Goal: Task Accomplishment & Management: Complete application form

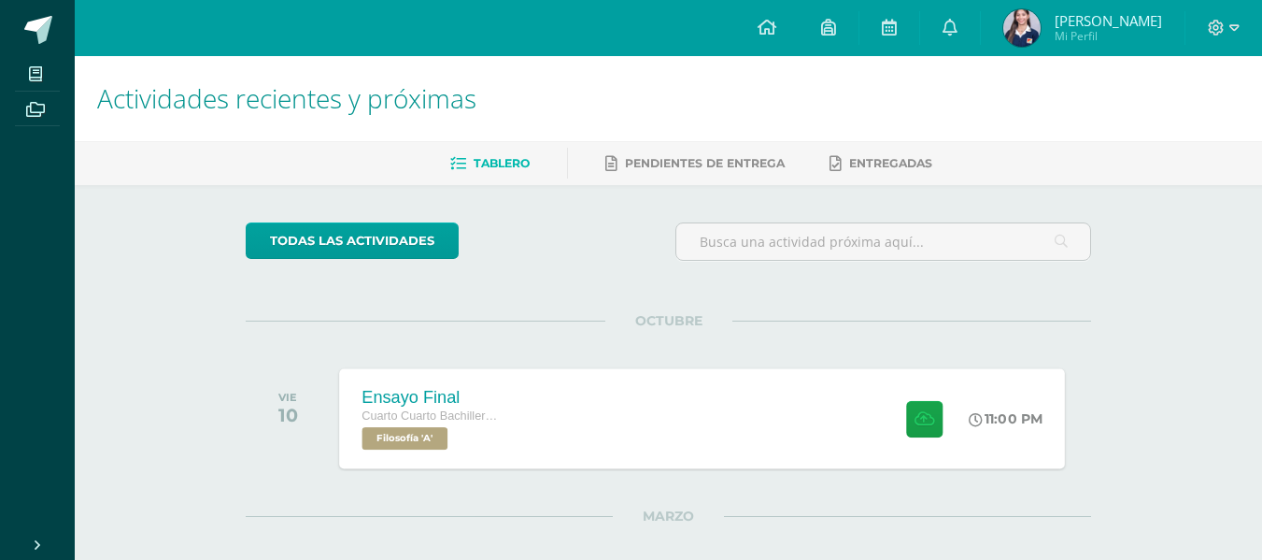
click at [675, 405] on div "Ensayo Final Cuarto Cuarto Bachillerato en Ciencias y Letras con Orientación en…" at bounding box center [703, 418] width 726 height 100
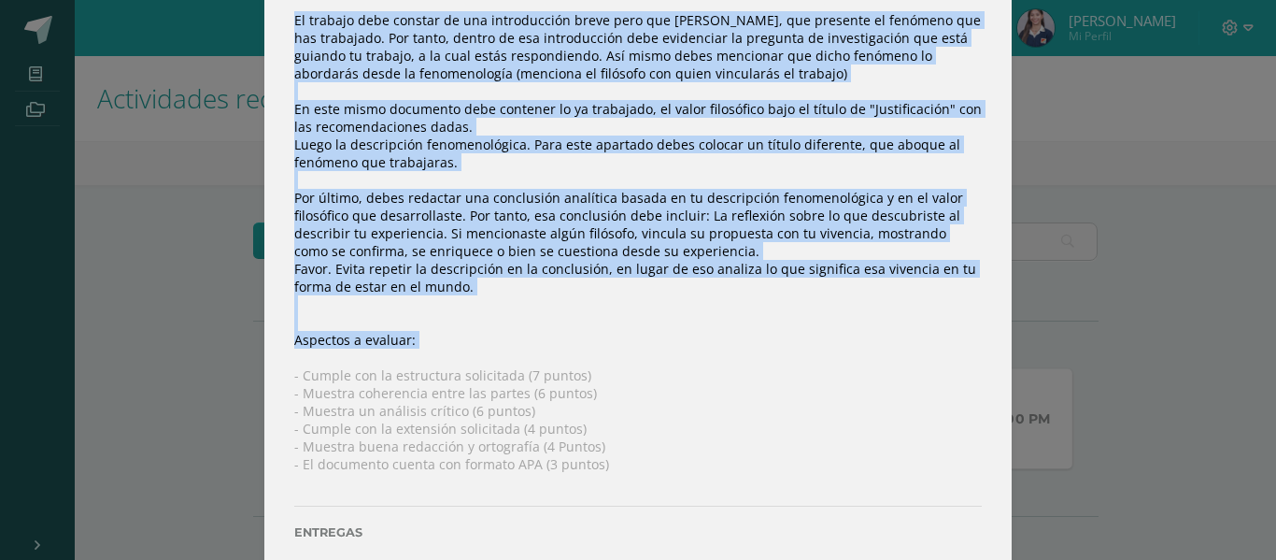
scroll to position [363, 0]
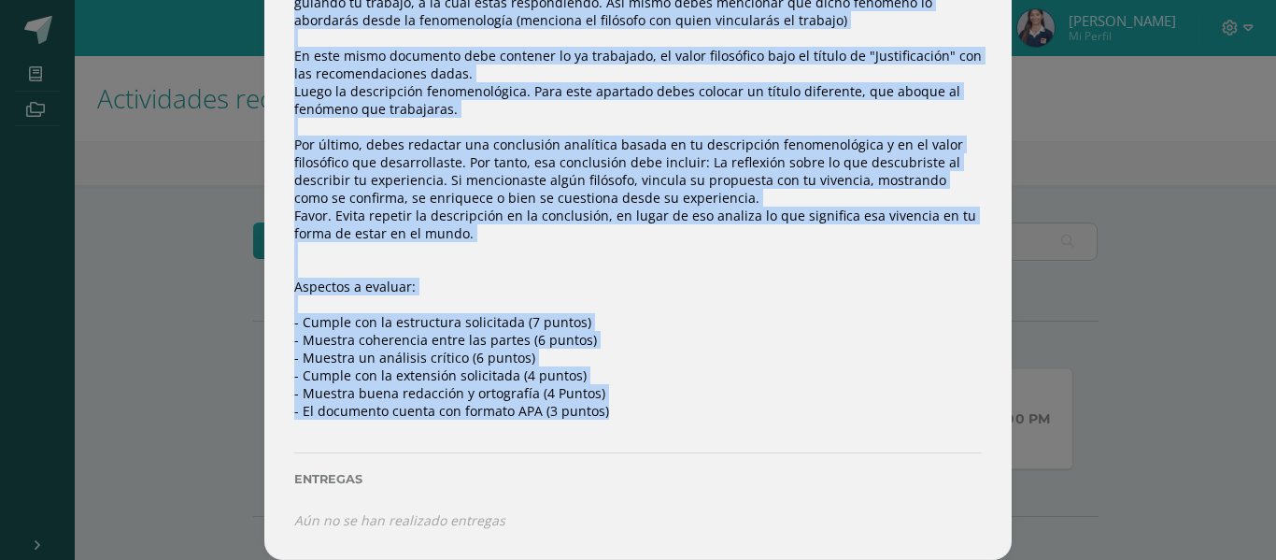
drag, startPoint x: 276, startPoint y: 238, endPoint x: 589, endPoint y: 426, distance: 365.0
click at [589, 426] on div "Instrucciones: Suba a este espacio su trabajo final de unidad. El trabajo debe …" at bounding box center [637, 207] width 747 height 703
copy div "El trabajo debe constar de una introducción breve pero que clara, que presente …"
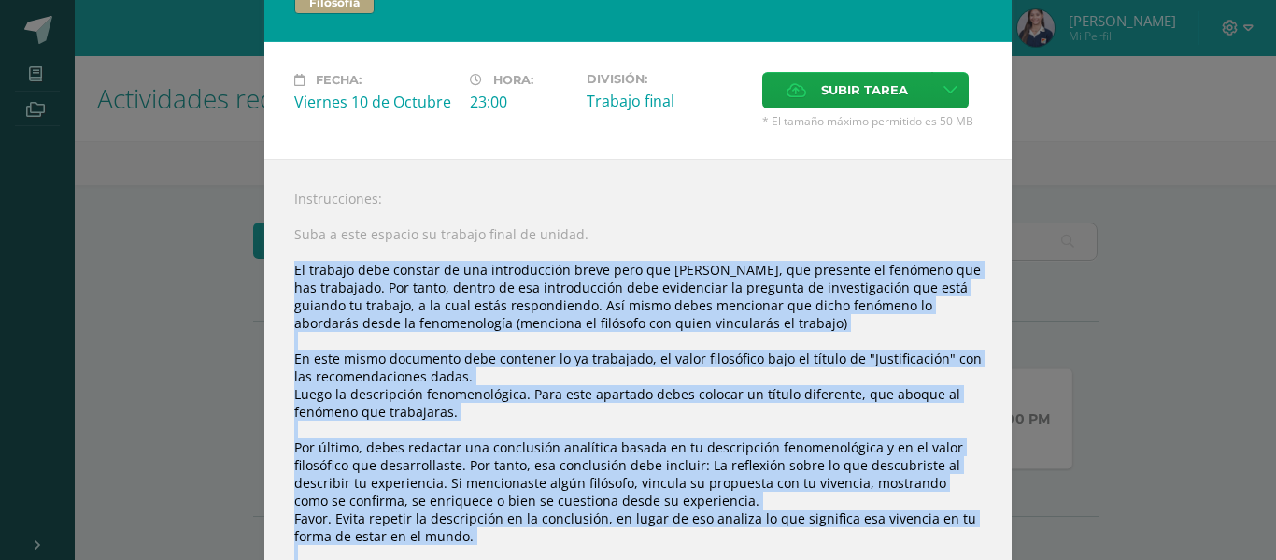
scroll to position [0, 0]
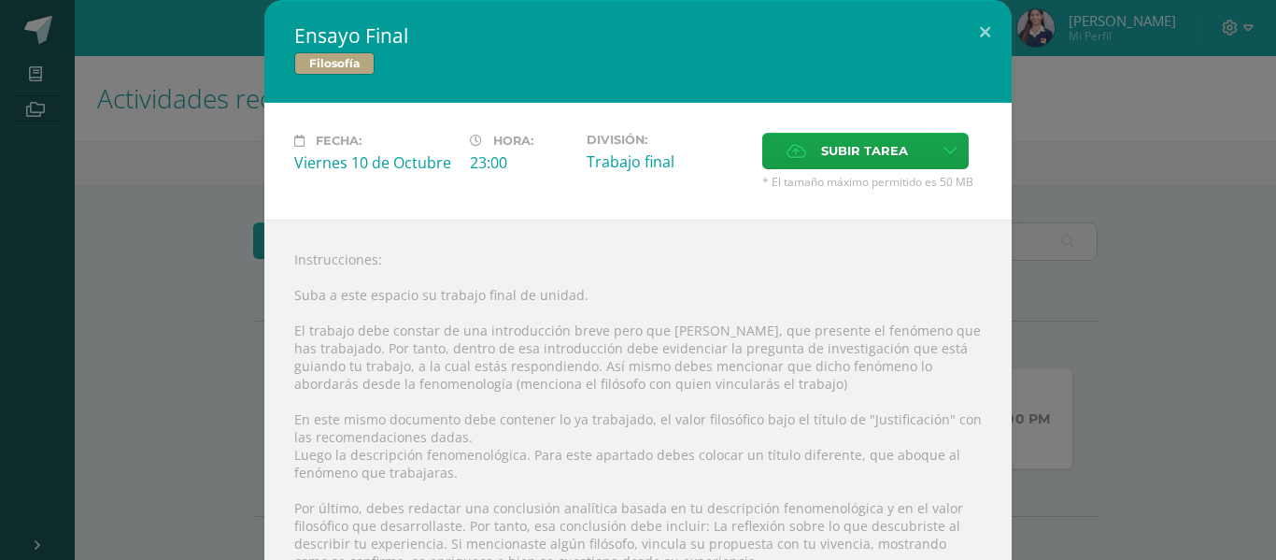
click at [722, 270] on div "Instrucciones: Suba a este espacio su trabajo final de unidad. El trabajo debe …" at bounding box center [637, 571] width 747 height 703
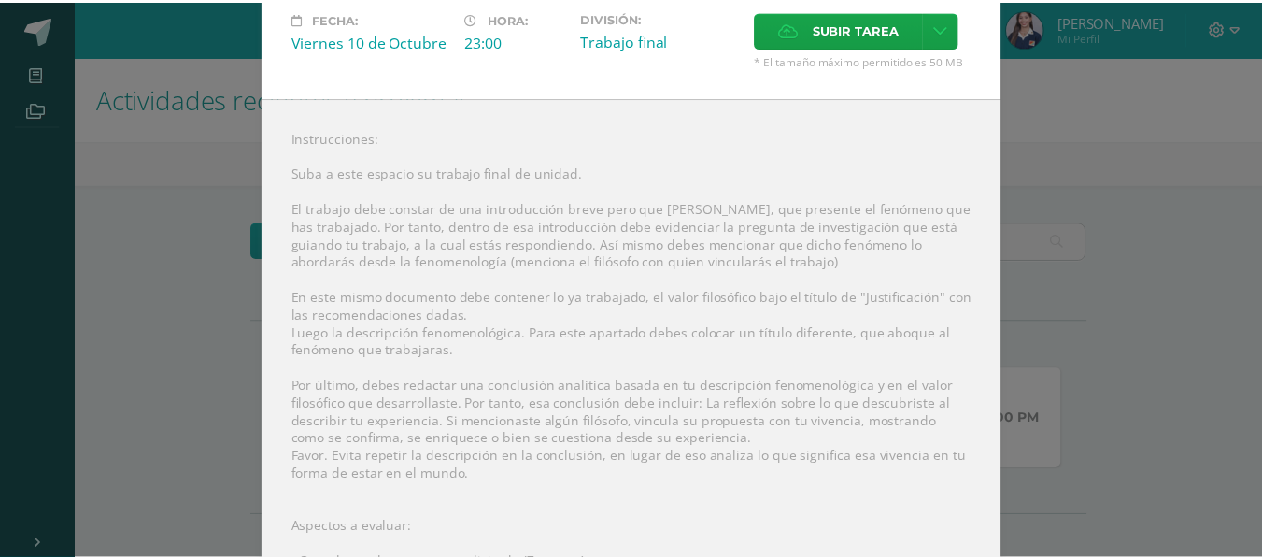
scroll to position [83, 0]
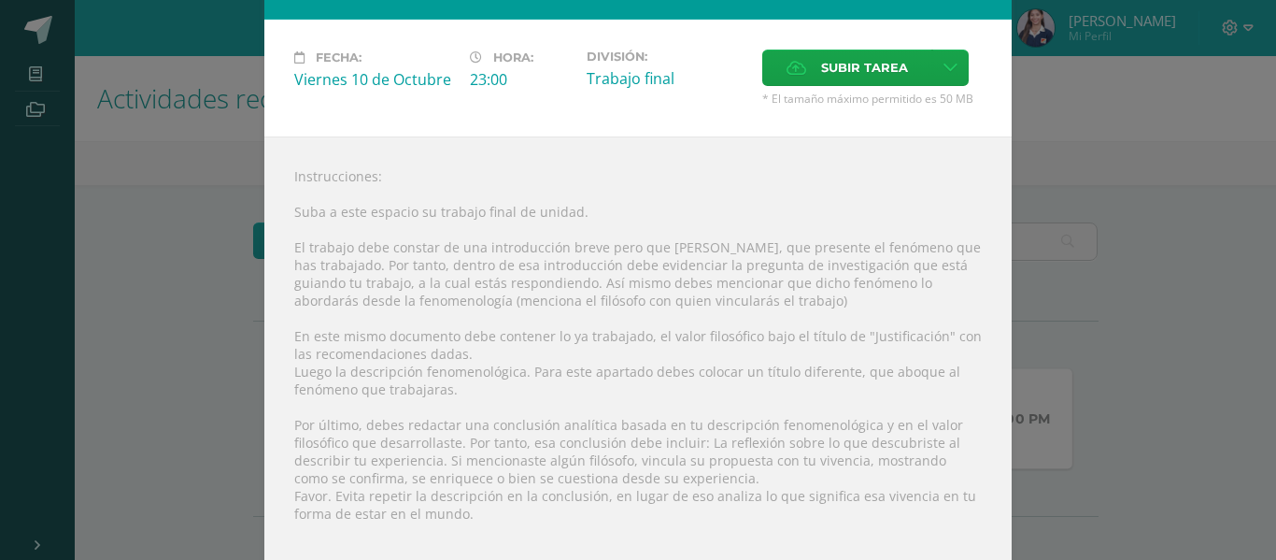
click at [1058, 131] on div "Ensayo Final Filosofía Fecha: Viernes 10 de Octubre Hora: 23:00 División: Traba…" at bounding box center [637, 378] width 1261 height 923
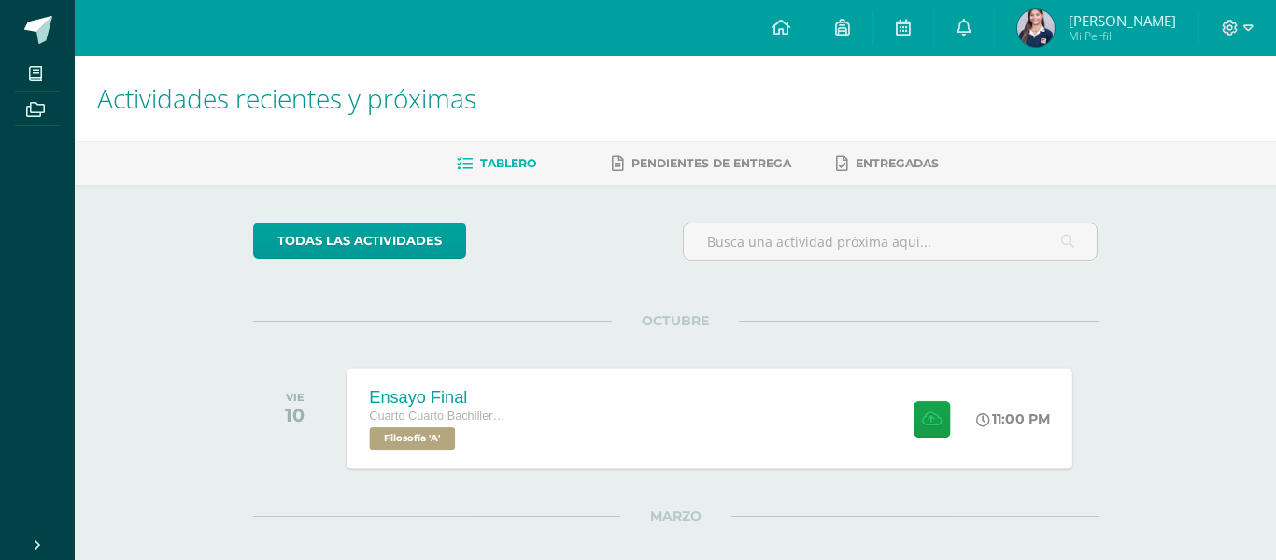
click at [1025, 35] on img at bounding box center [1035, 27] width 37 height 37
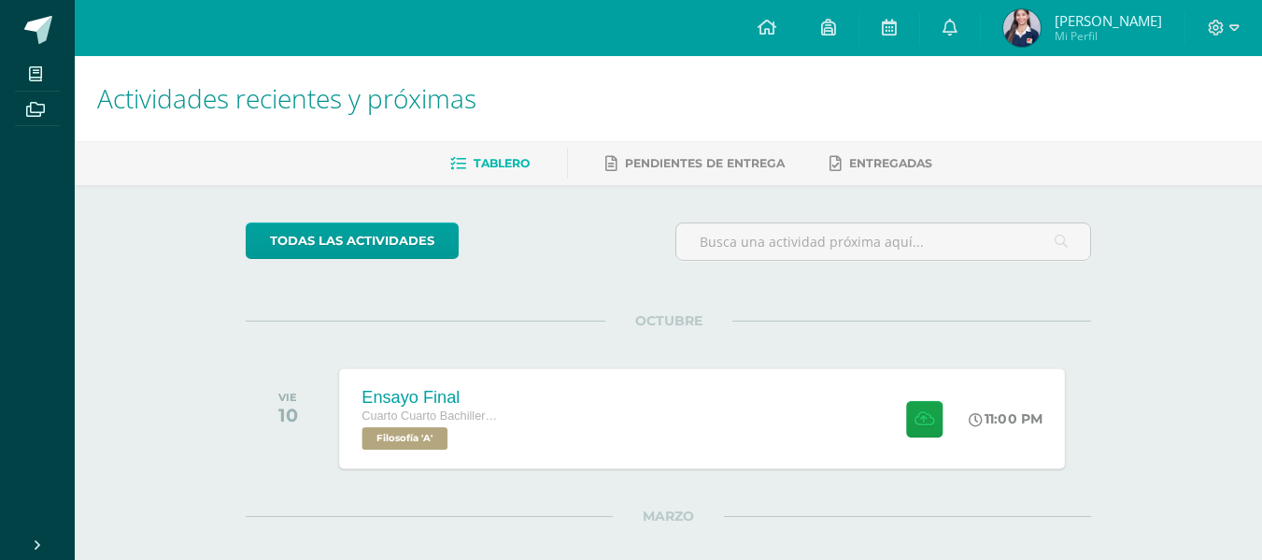
click at [1056, 20] on span "[PERSON_NAME]" at bounding box center [1108, 20] width 107 height 19
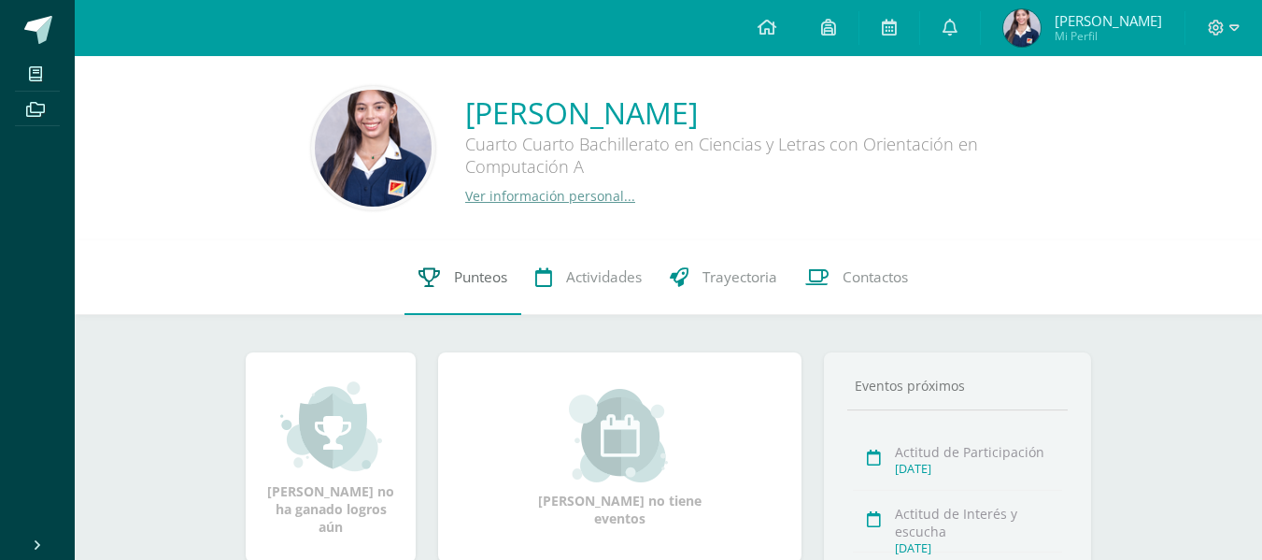
click at [505, 274] on span "Punteos" at bounding box center [480, 277] width 53 height 20
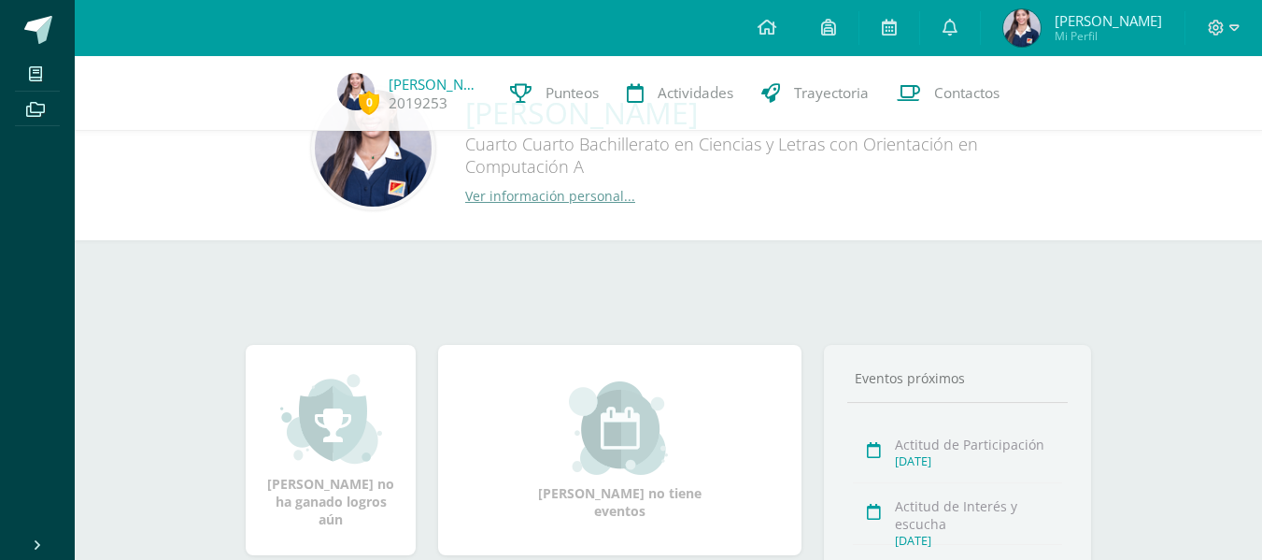
scroll to position [187, 0]
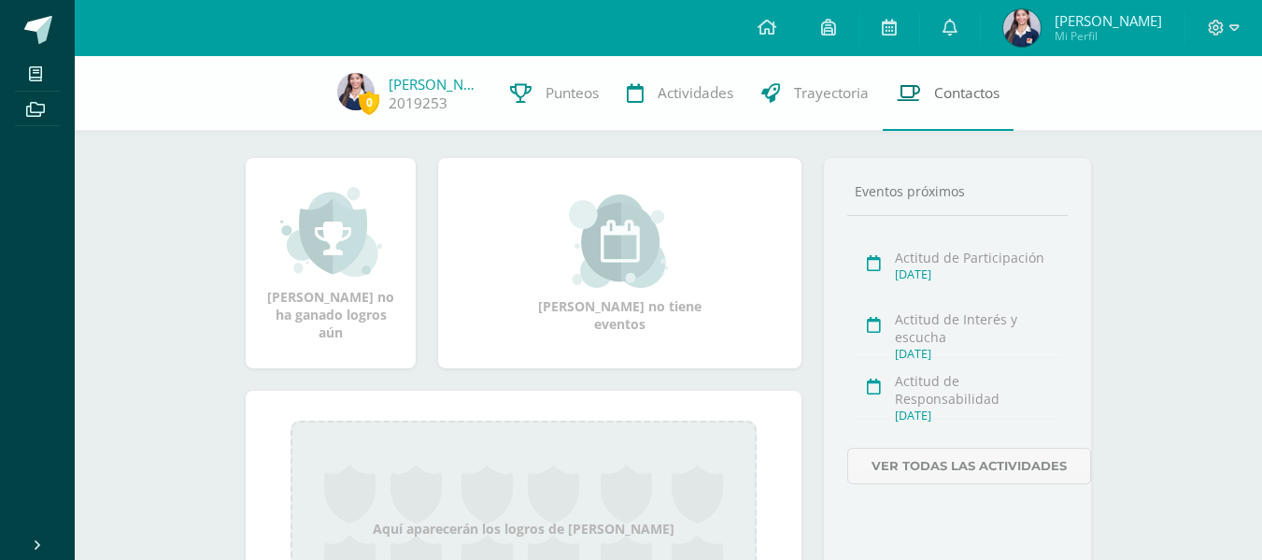
click at [994, 101] on span "Contactos" at bounding box center [966, 93] width 65 height 20
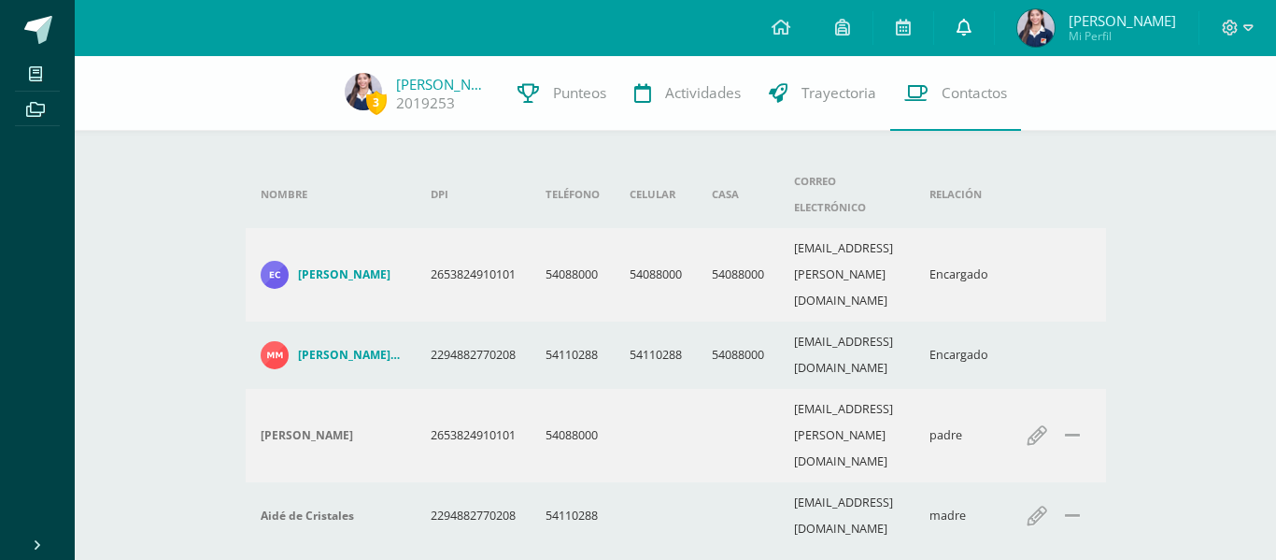
click at [951, 25] on link at bounding box center [964, 28] width 60 height 56
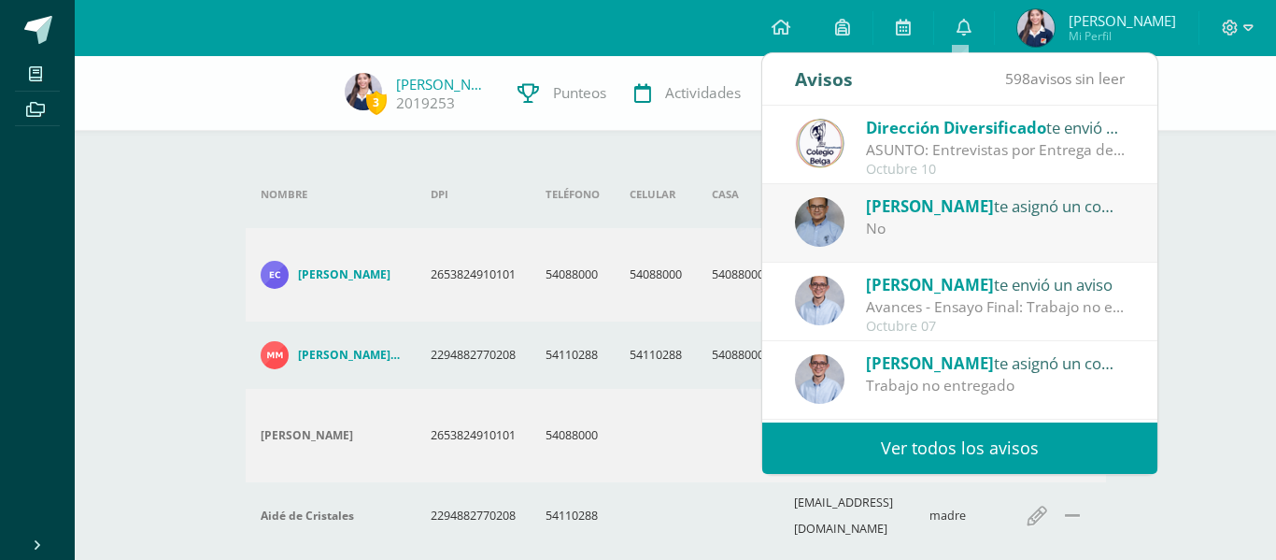
click at [791, 285] on div "Juan te envió un aviso Avances - Ensayo Final: Trabajo no entregado. Octubre 07" at bounding box center [959, 302] width 395 height 78
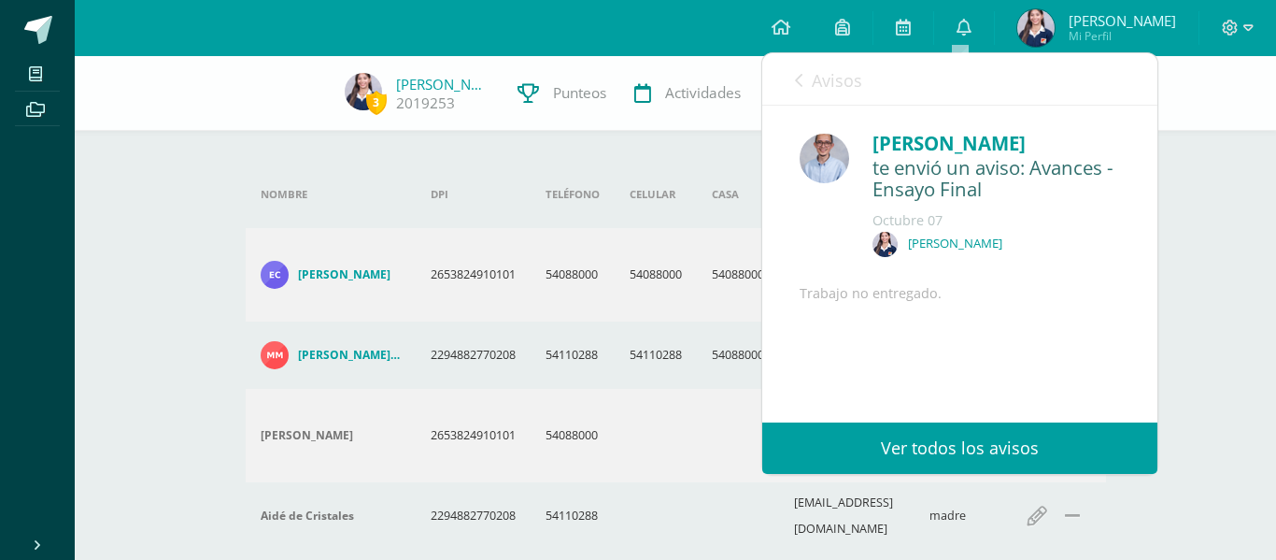
click at [830, 291] on div "Dirección Diversificado te envió un aviso ASUNTO: Entrevistas por Entrega de No…" at bounding box center [762, 264] width 790 height 317
click at [874, 149] on div "[PERSON_NAME]" at bounding box center [997, 143] width 248 height 29
click at [834, 158] on img at bounding box center [825, 159] width 50 height 50
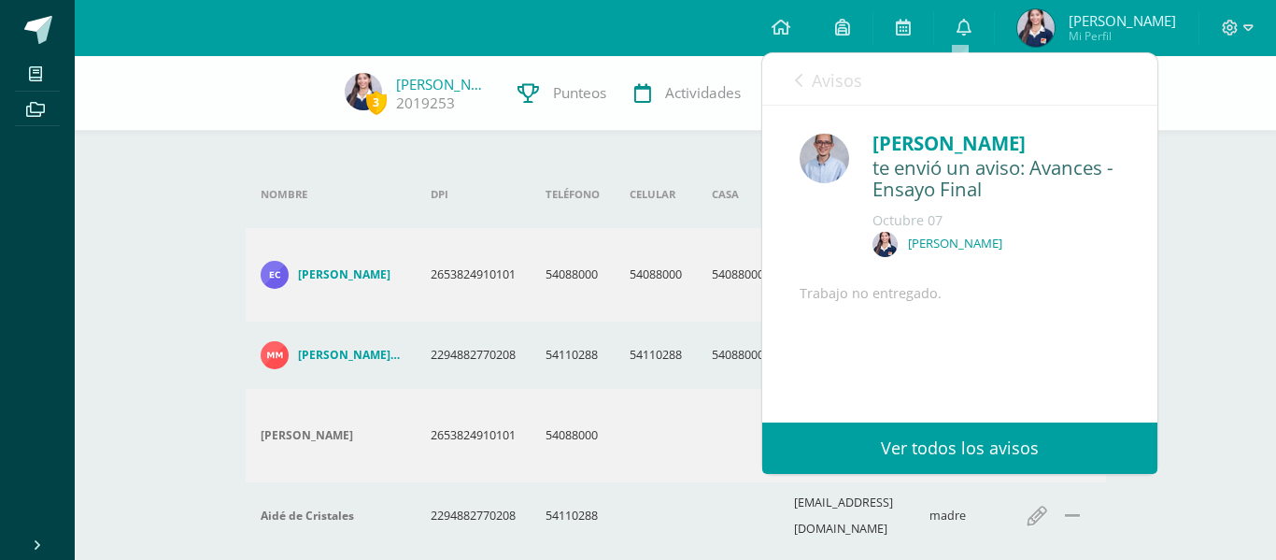
click at [834, 158] on img at bounding box center [825, 159] width 50 height 50
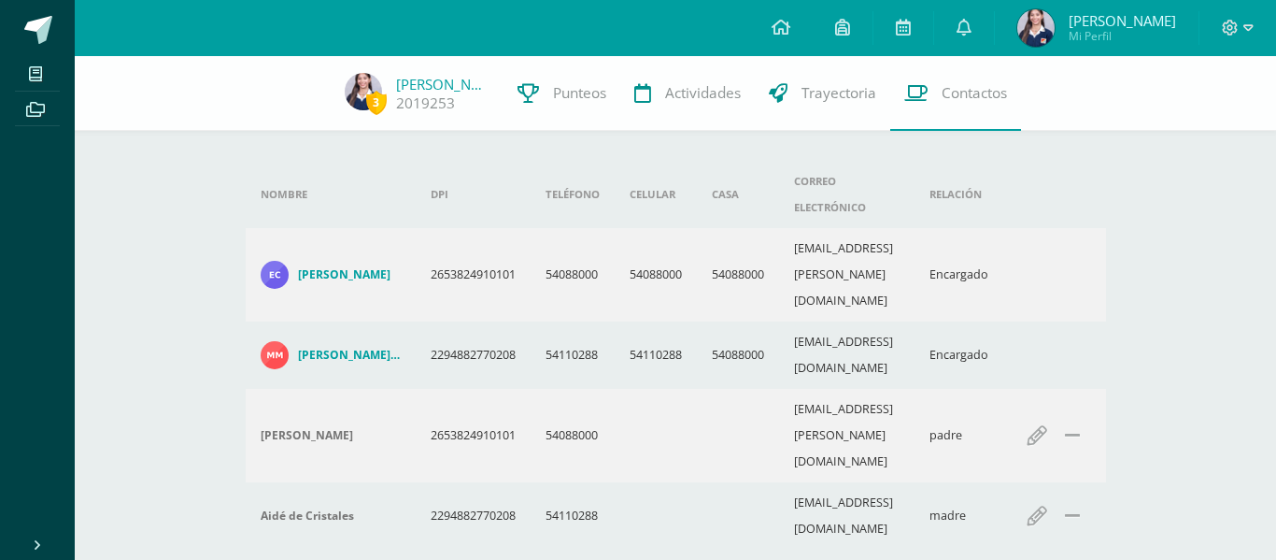
click at [1217, 27] on div at bounding box center [1238, 28] width 77 height 56
click at [1220, 27] on div at bounding box center [1238, 28] width 77 height 56
click at [1241, 27] on span at bounding box center [1238, 28] width 32 height 21
click at [1236, 106] on link "Configuración" at bounding box center [1180, 100] width 148 height 27
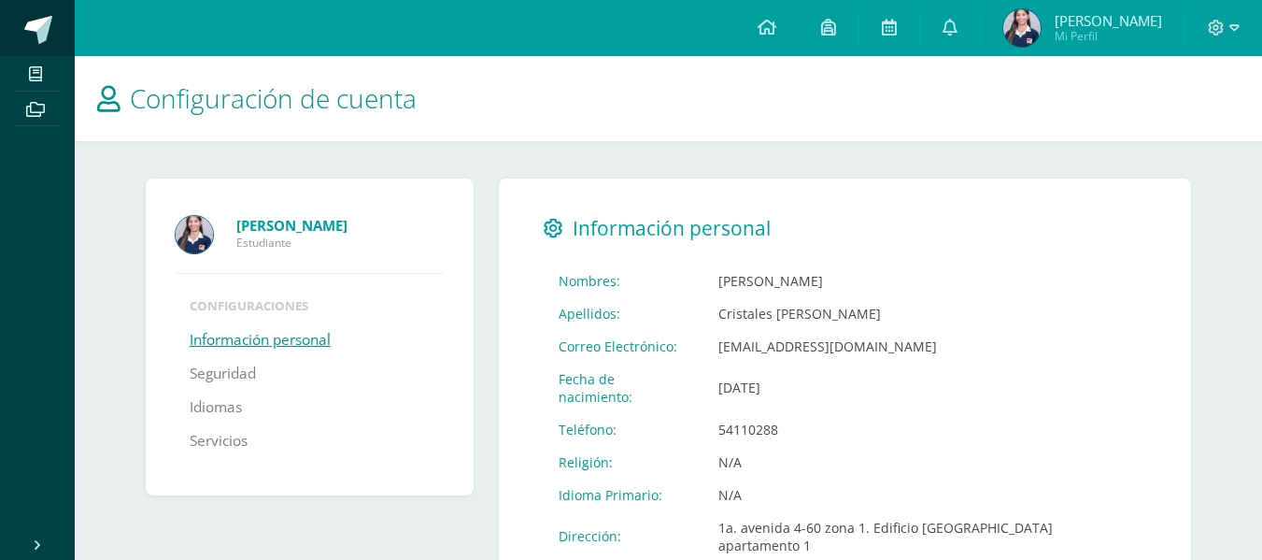
click at [47, 32] on span at bounding box center [38, 30] width 28 height 28
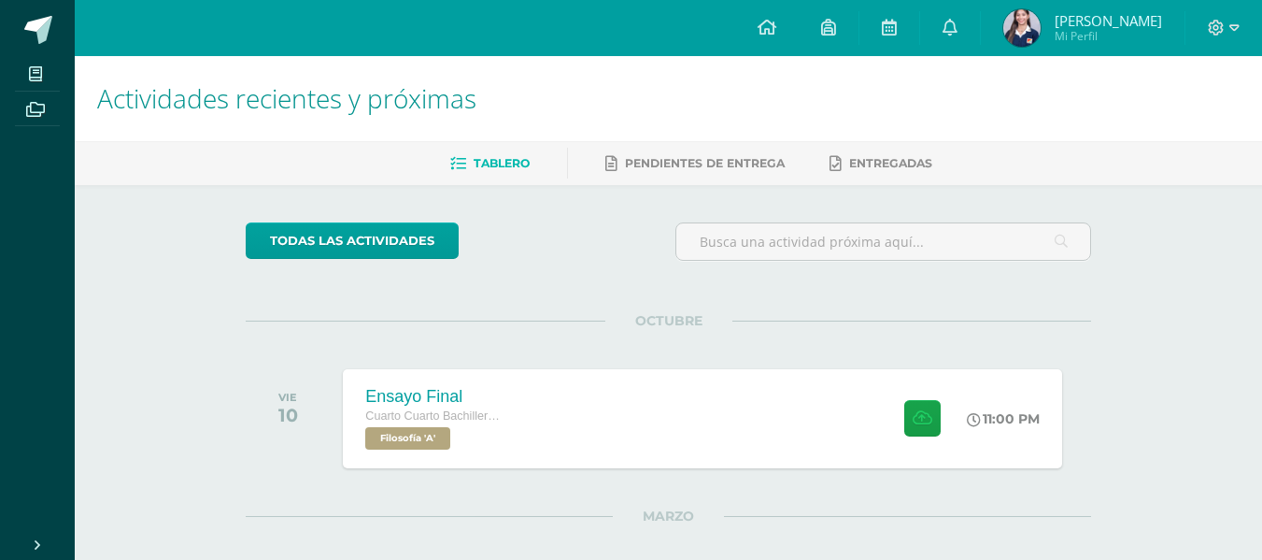
click at [1030, 34] on img at bounding box center [1021, 27] width 37 height 37
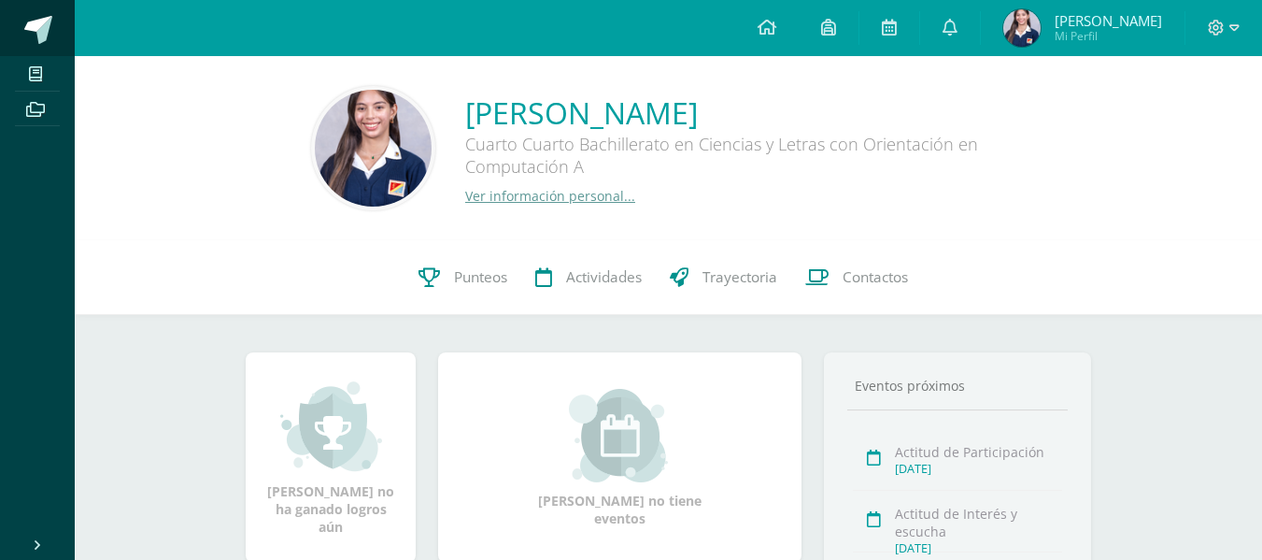
click at [48, 28] on span at bounding box center [38, 30] width 28 height 28
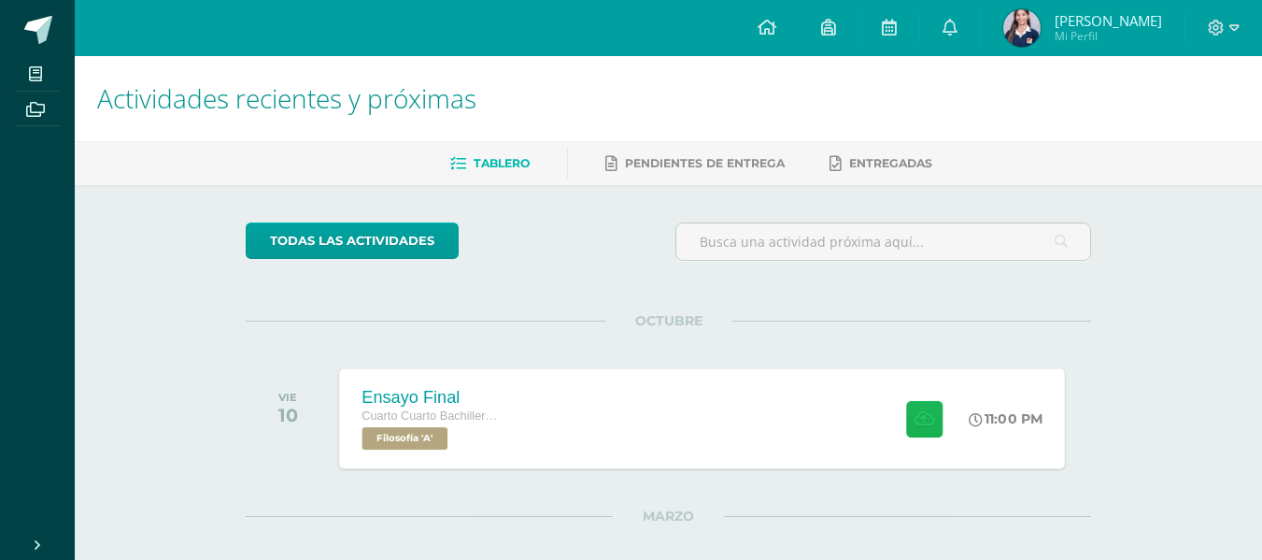
click at [925, 419] on icon at bounding box center [925, 418] width 20 height 16
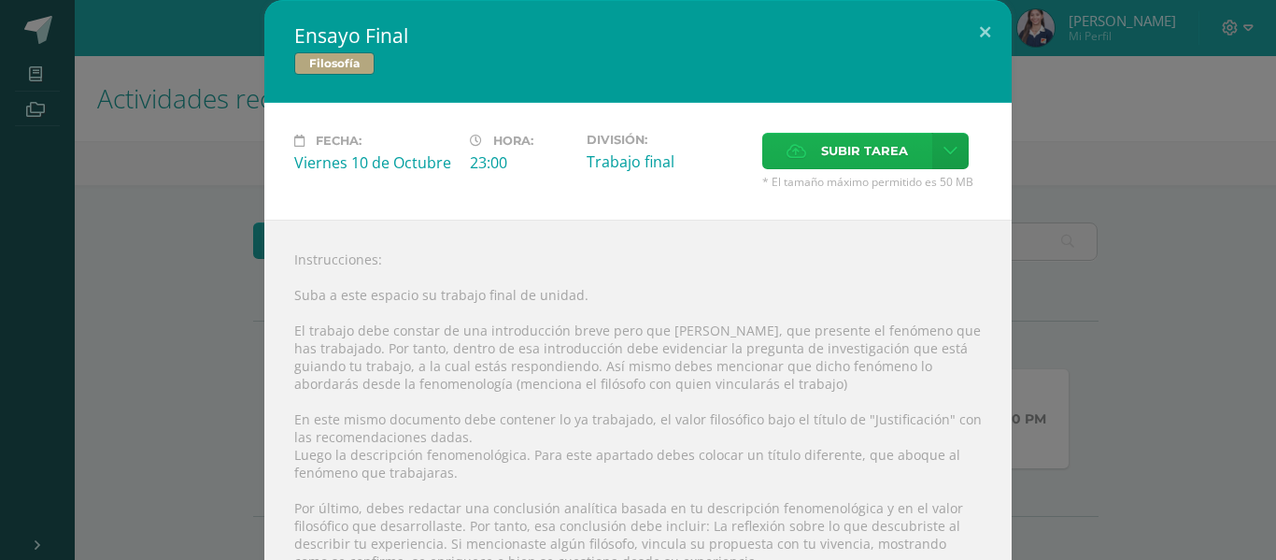
click at [877, 149] on span "Subir tarea" at bounding box center [864, 151] width 87 height 35
click at [0, 0] on input "Subir tarea" at bounding box center [0, 0] width 0 height 0
click at [982, 35] on button at bounding box center [985, 32] width 53 height 64
